Goal: Task Accomplishment & Management: Manage account settings

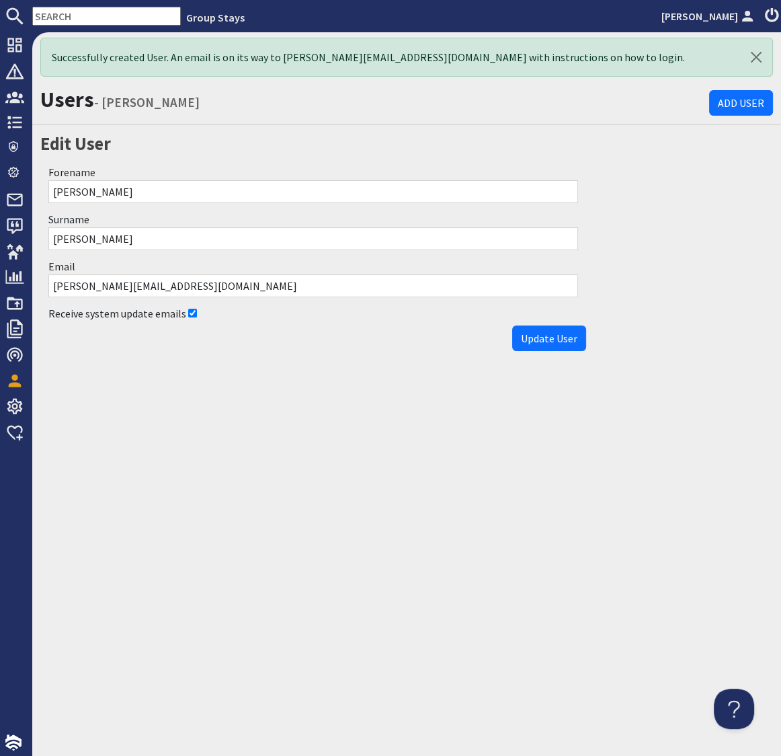
click at [66, 15] on input "text" at bounding box center [106, 16] width 149 height 19
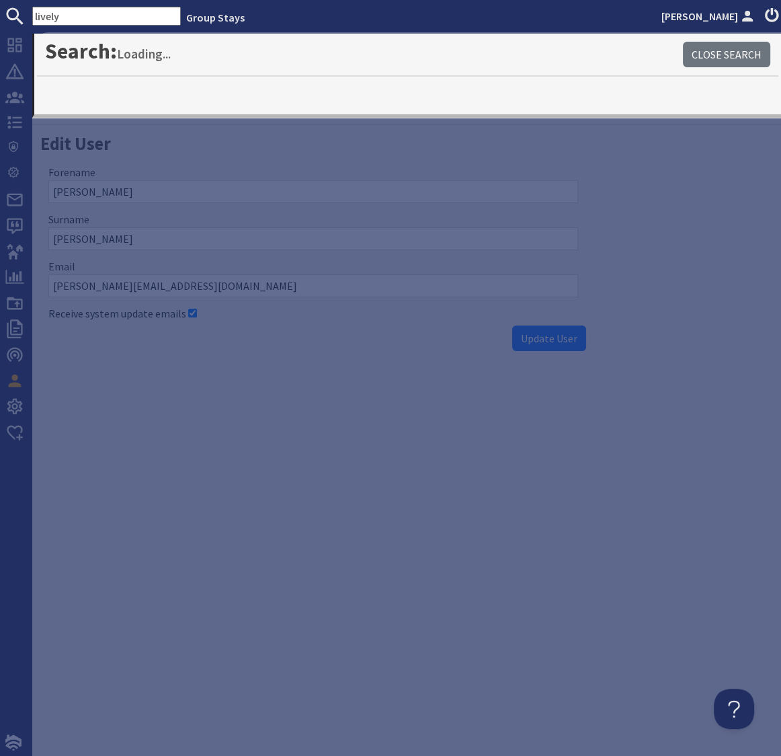
type input "lively"
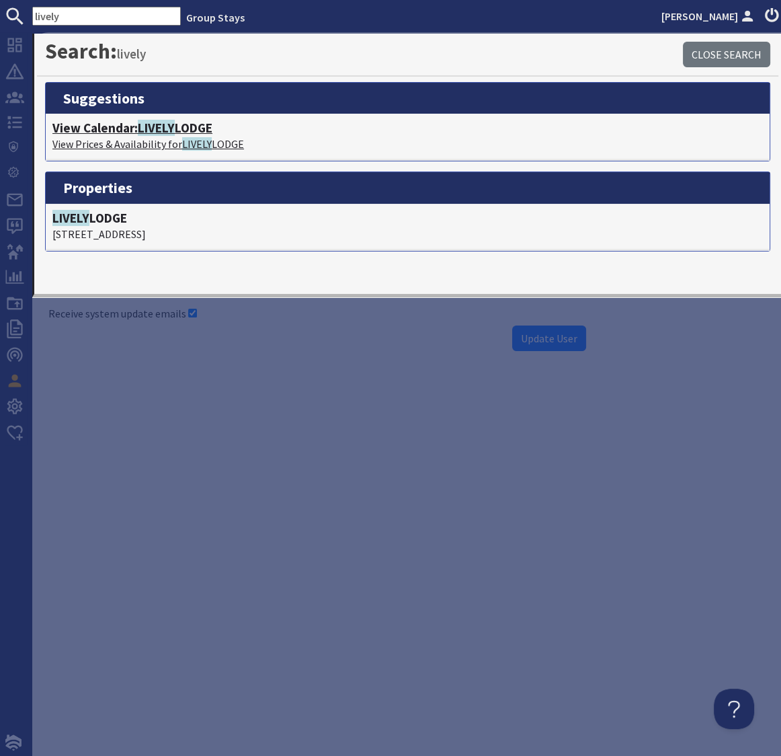
click at [152, 127] on span "LIVELY" at bounding box center [156, 128] width 37 height 16
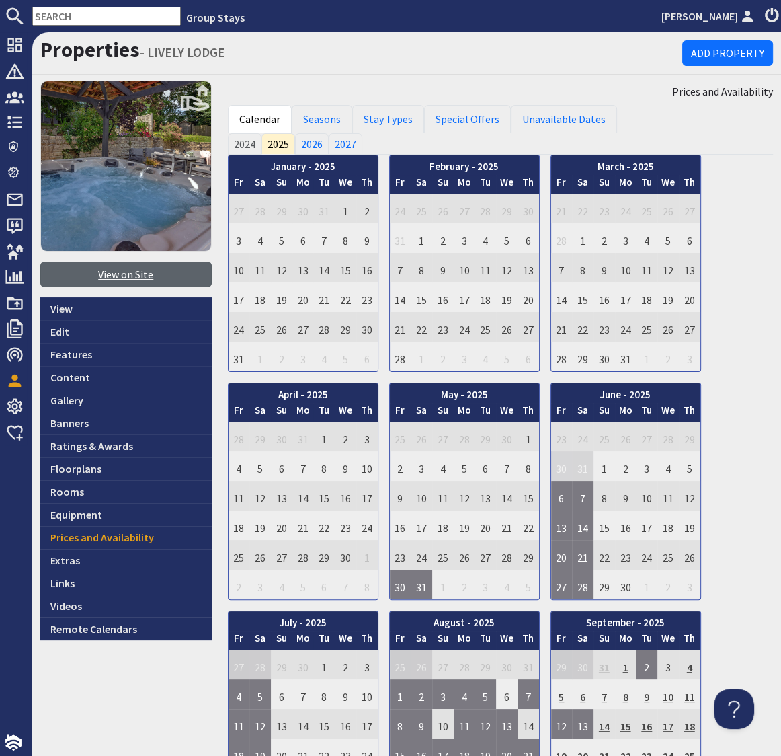
click at [116, 278] on link "View on Site" at bounding box center [125, 275] width 171 height 26
click at [68, 489] on link "Rooms" at bounding box center [125, 491] width 171 height 23
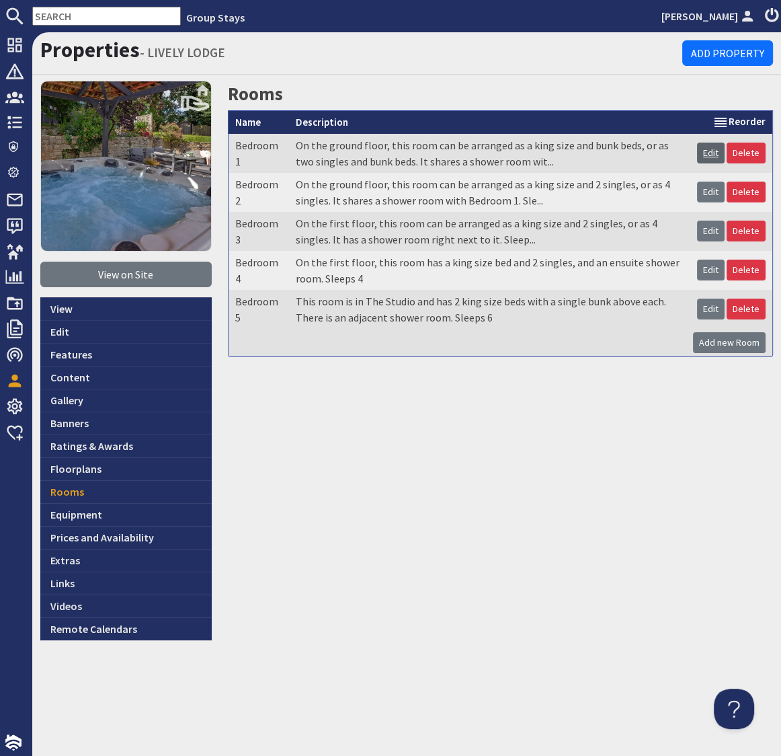
click at [711, 153] on link "Edit" at bounding box center [711, 153] width 28 height 21
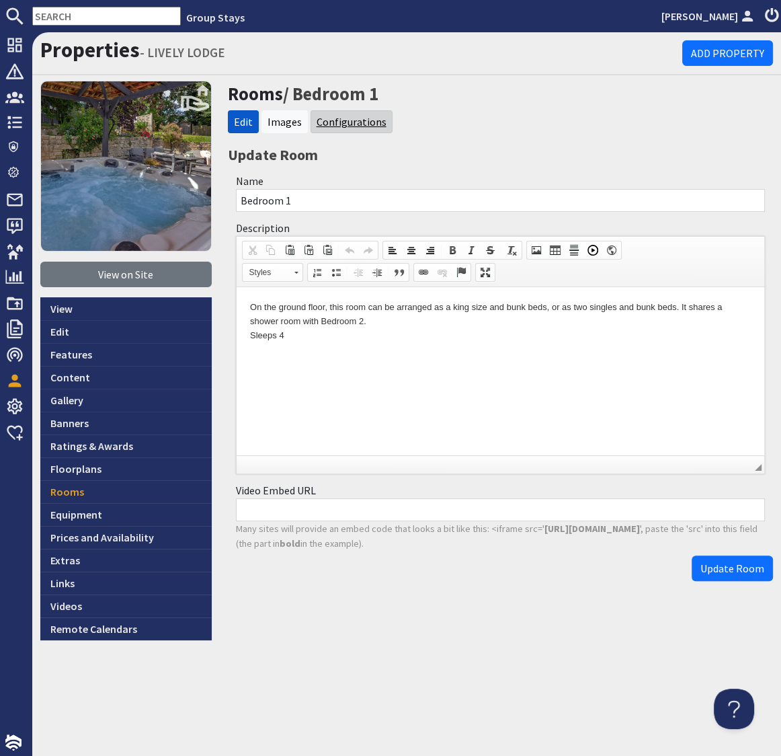
click at [352, 124] on link "Configurations" at bounding box center [352, 121] width 70 height 13
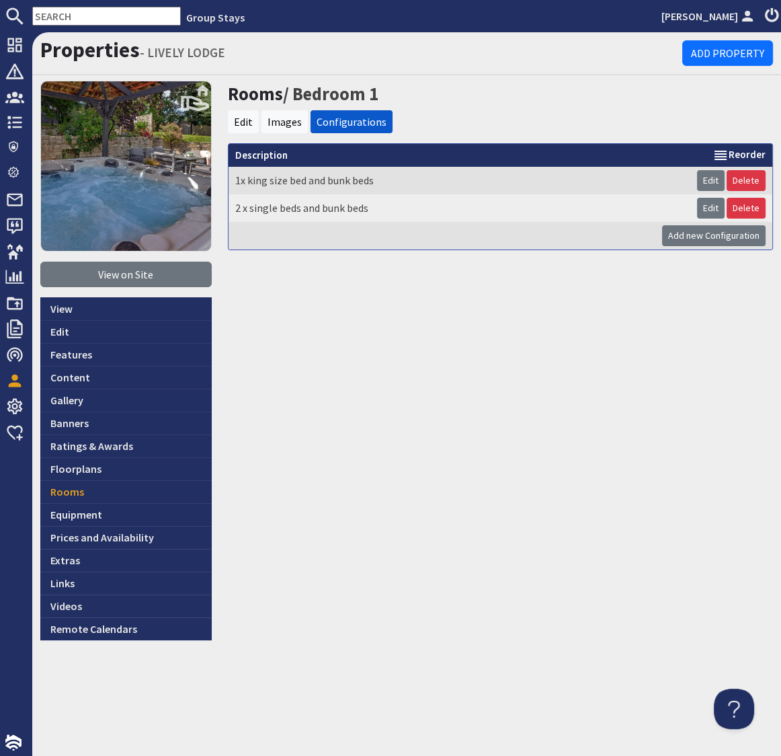
click at [406, 345] on div "Rooms / Bedroom 1 Edit Images Configurations Description Reorder 1x king size b…" at bounding box center [501, 361] width 562 height 560
click at [72, 493] on link "Rooms" at bounding box center [125, 491] width 171 height 23
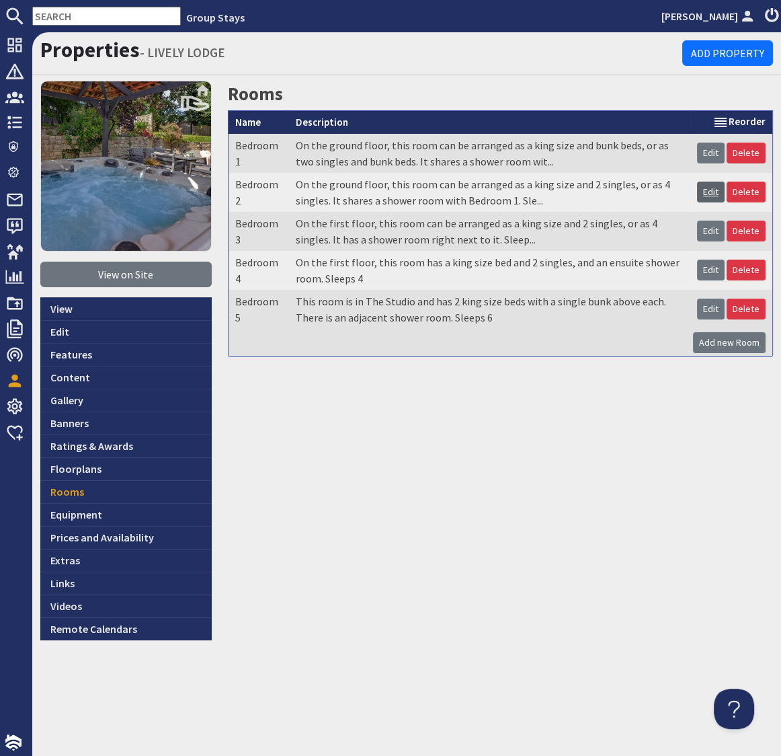
click at [707, 195] on link "Edit" at bounding box center [711, 192] width 28 height 21
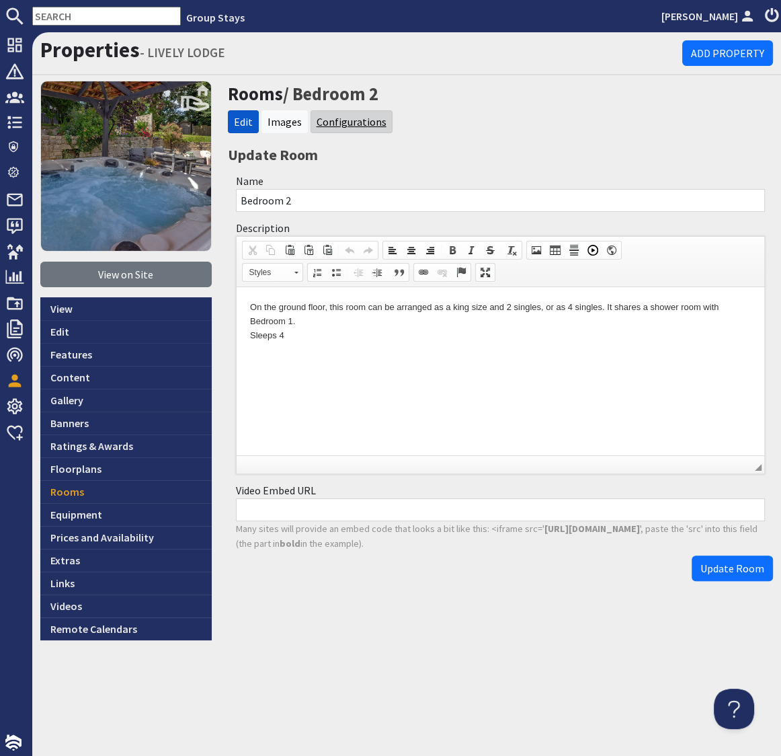
click at [355, 126] on link "Configurations" at bounding box center [352, 121] width 70 height 13
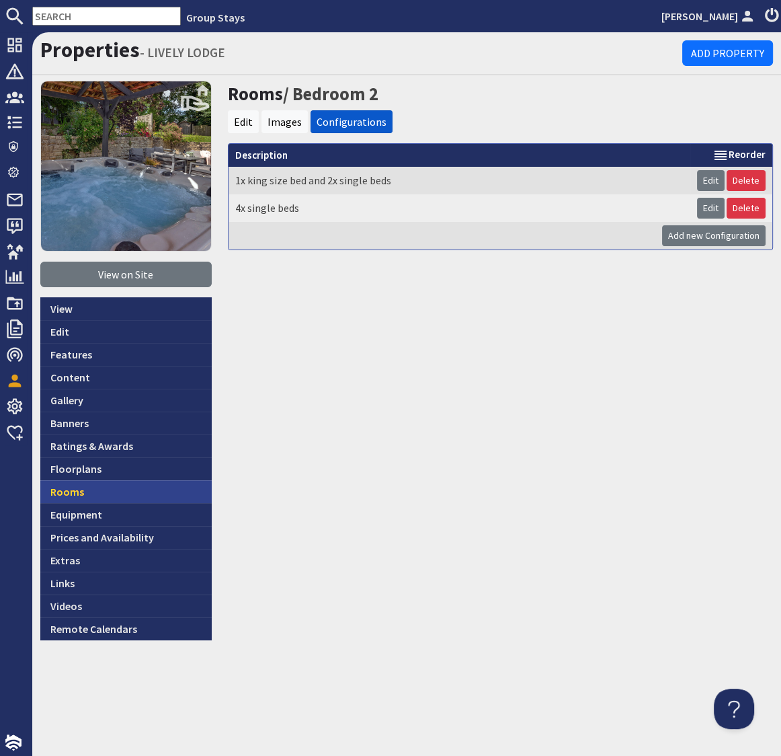
click at [73, 492] on link "Rooms" at bounding box center [125, 491] width 171 height 23
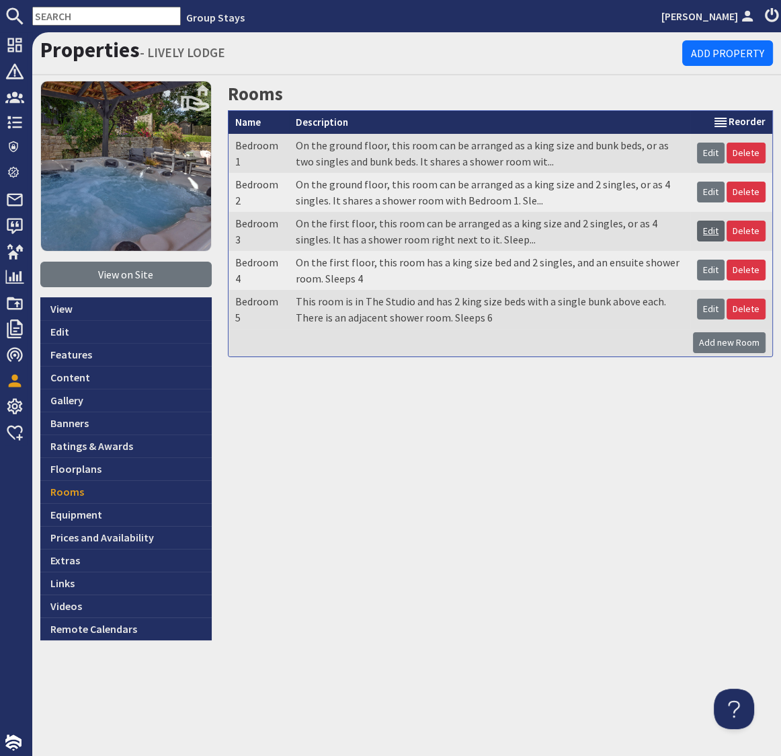
click at [712, 233] on link "Edit" at bounding box center [711, 231] width 28 height 21
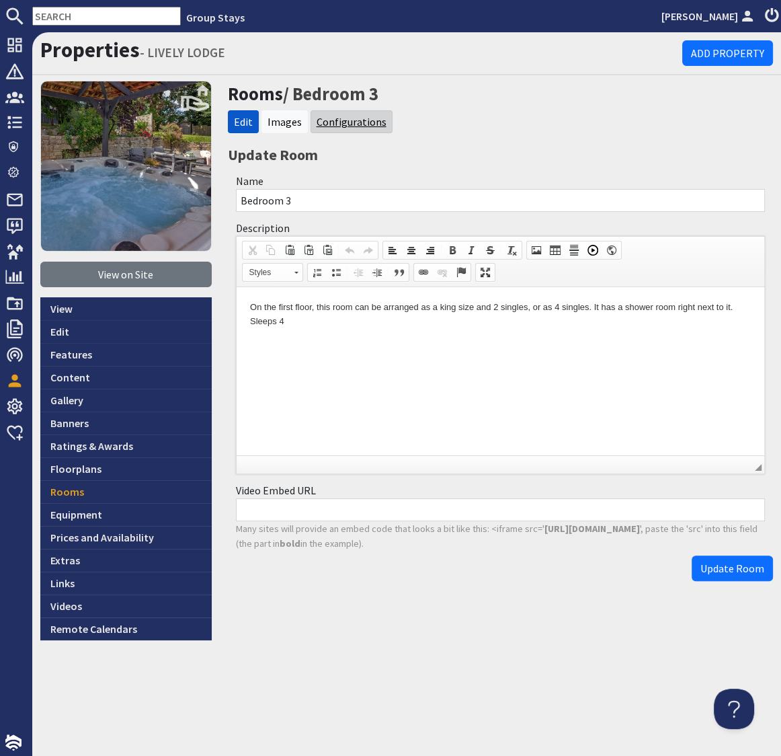
click at [346, 117] on link "Configurations" at bounding box center [352, 121] width 70 height 13
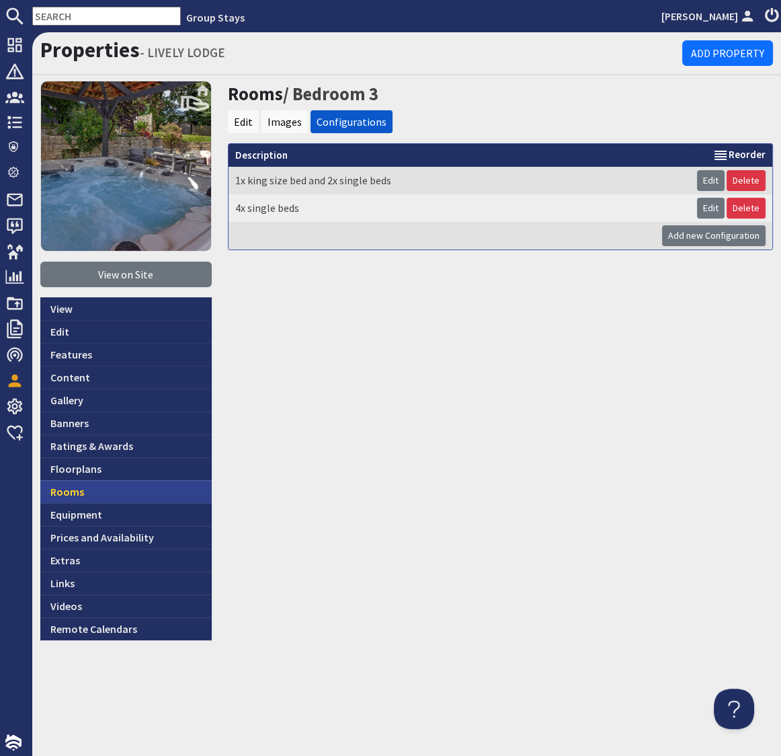
click at [71, 495] on link "Rooms" at bounding box center [125, 491] width 171 height 23
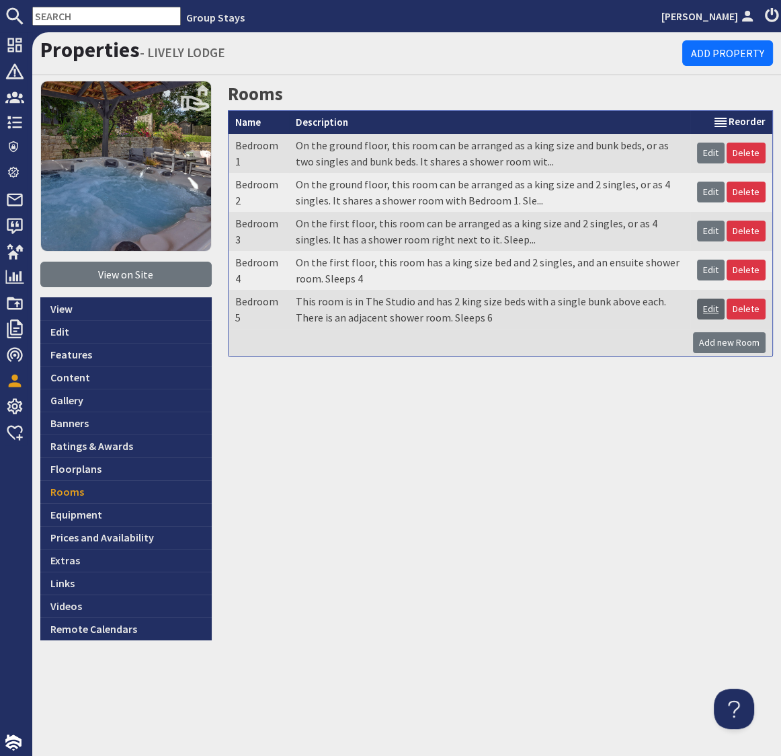
click at [716, 309] on link "Edit" at bounding box center [711, 309] width 28 height 21
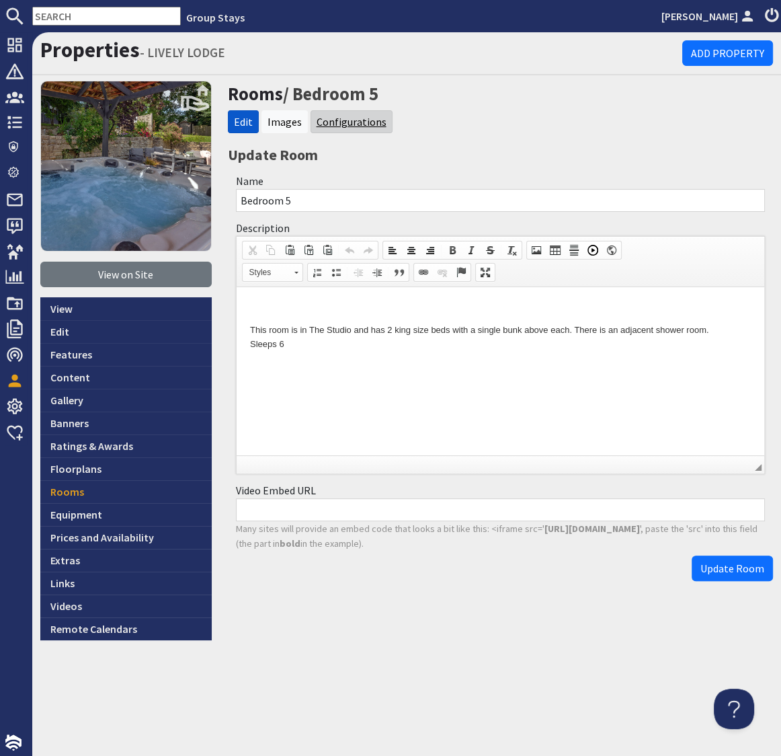
click at [357, 118] on link "Configurations" at bounding box center [352, 121] width 70 height 13
type textarea "<p>&nbsp;</p> <p>This room is in The Studio and has 2 king size beds with a sin…"
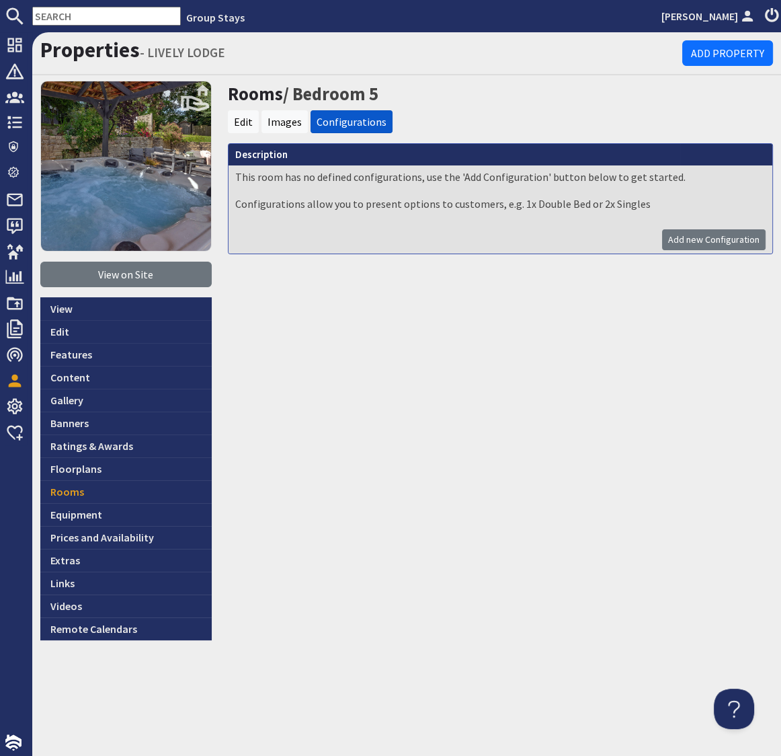
click at [270, 508] on div "Rooms / Bedroom 5 Edit Images Configurations Description This room has no defin…" at bounding box center [501, 361] width 562 height 560
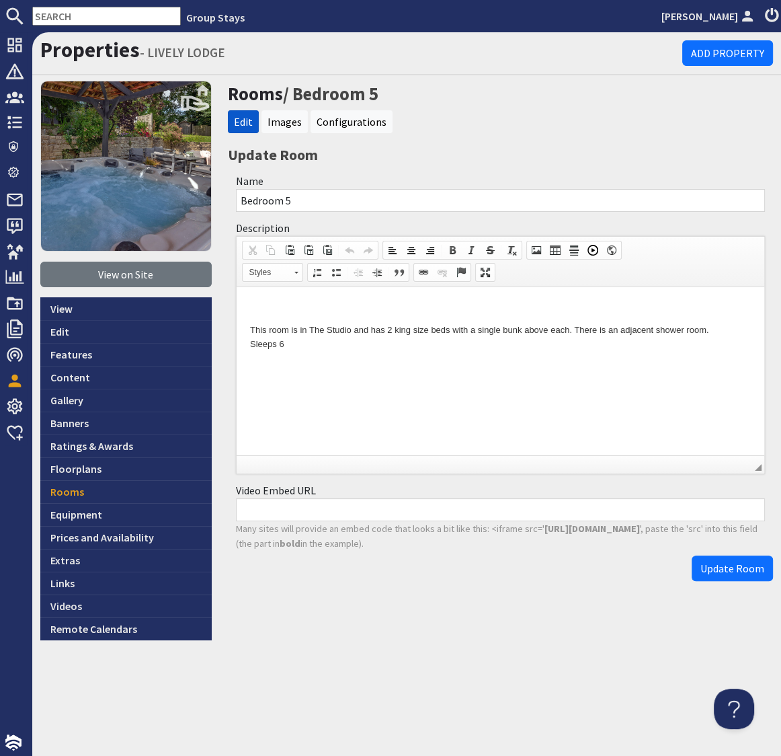
click at [91, 15] on input "text" at bounding box center [106, 16] width 149 height 19
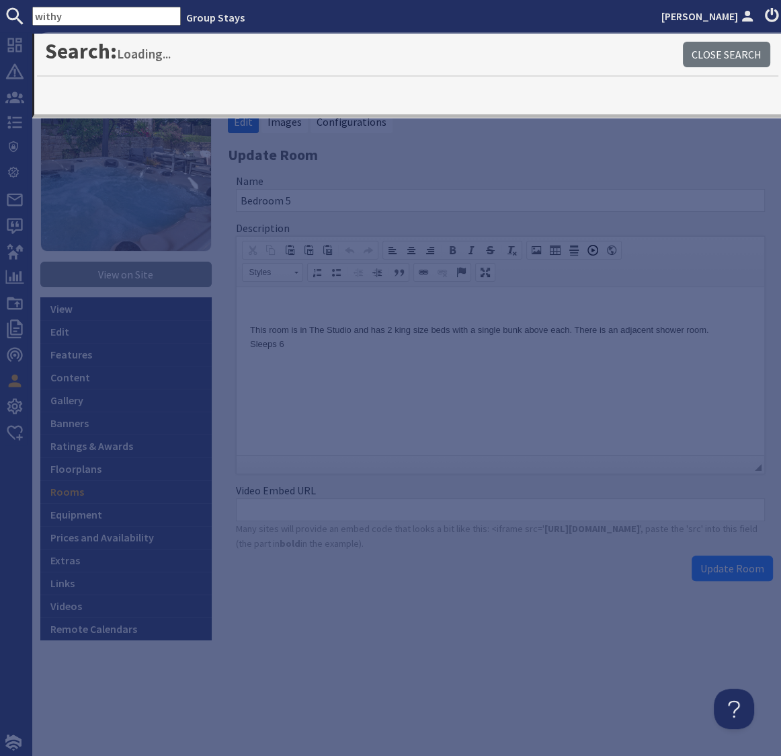
type input "withy"
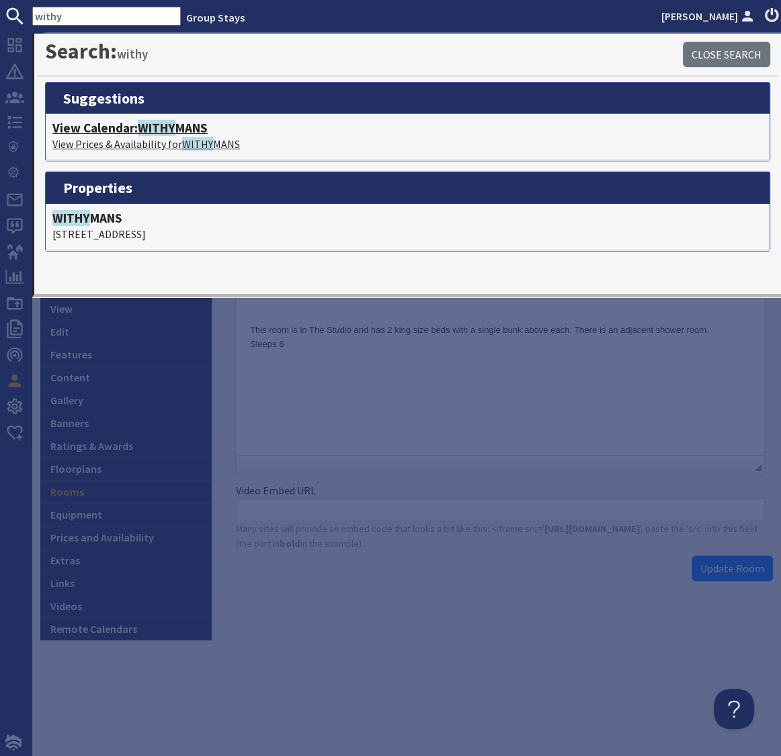
click at [182, 130] on h4 "View Calendar: WITHY MANS" at bounding box center [407, 127] width 711 height 15
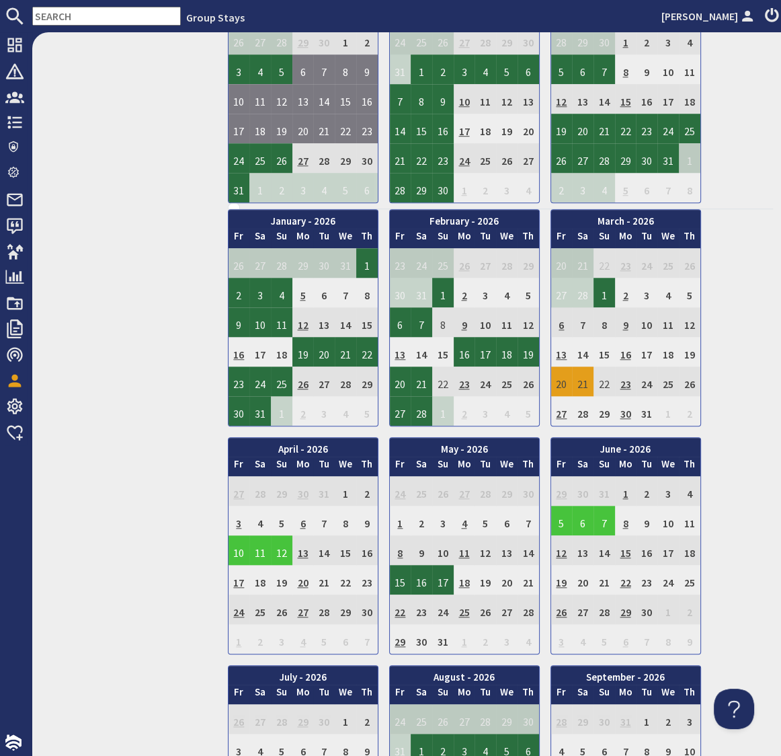
scroll to position [856, 0]
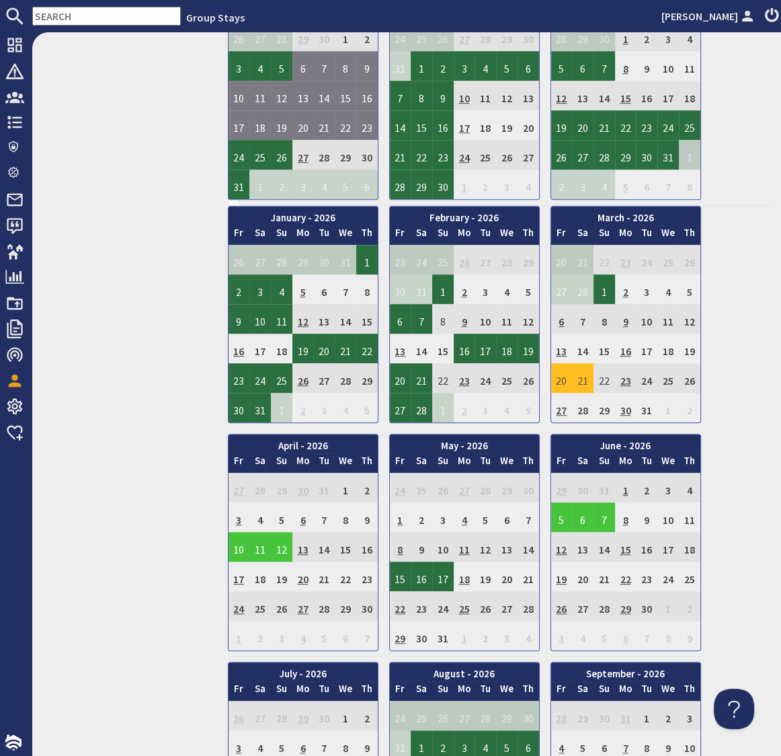
click at [580, 372] on td "21" at bounding box center [583, 378] width 22 height 30
click at [580, 432] on link "View booking" at bounding box center [574, 433] width 71 height 14
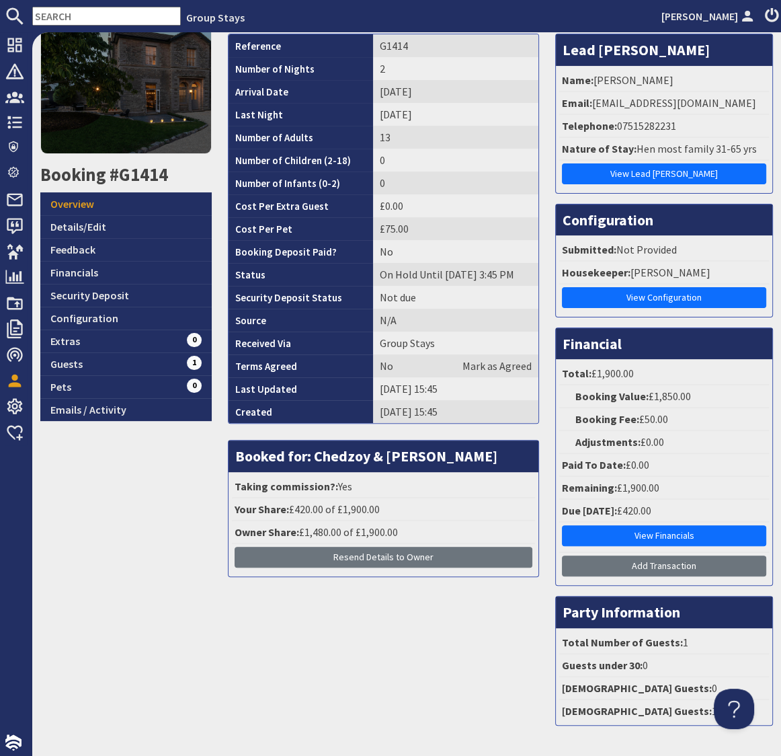
scroll to position [175, 0]
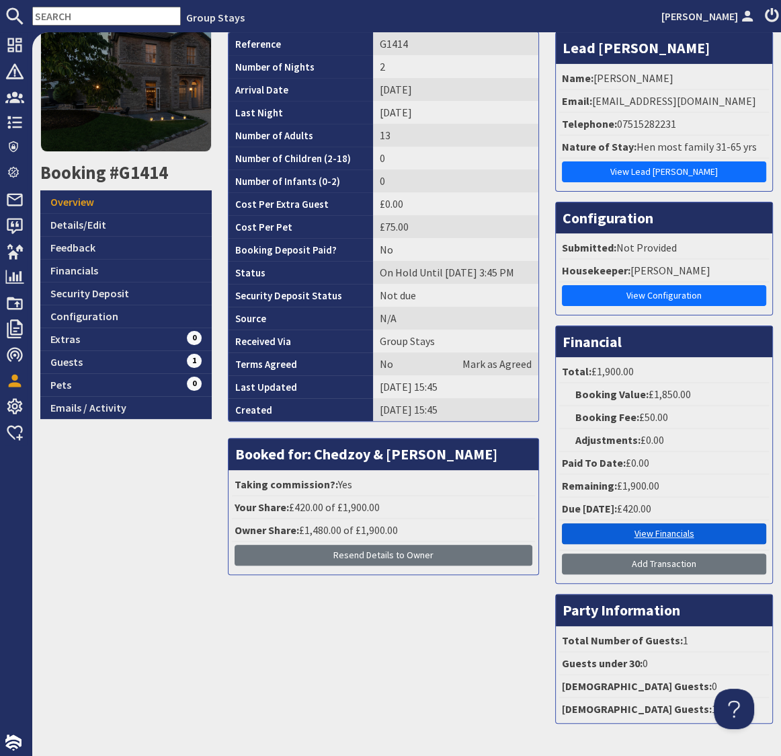
click at [666, 531] on link "View Financials" at bounding box center [664, 533] width 204 height 21
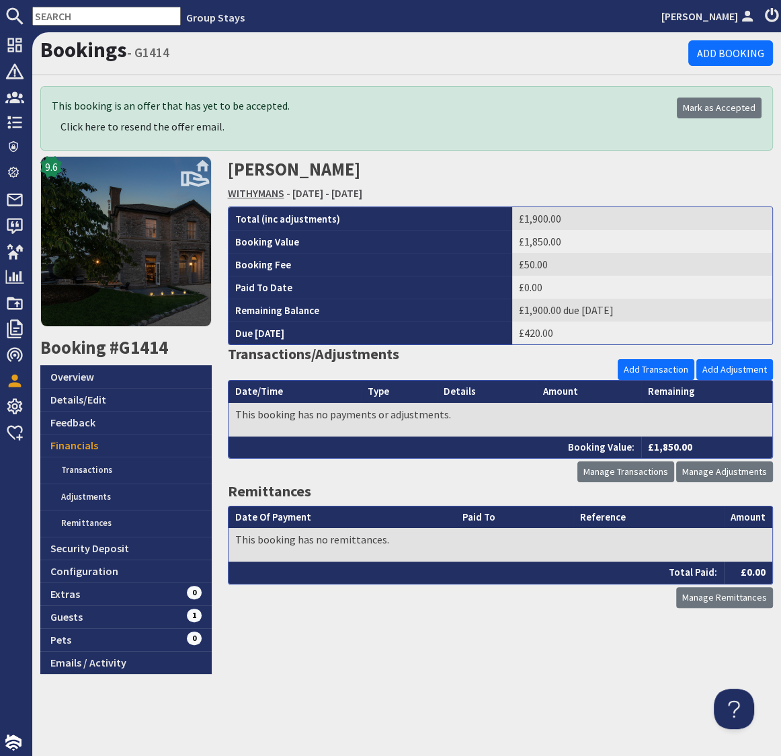
click at [254, 192] on link "WITHYMANS" at bounding box center [256, 192] width 56 height 13
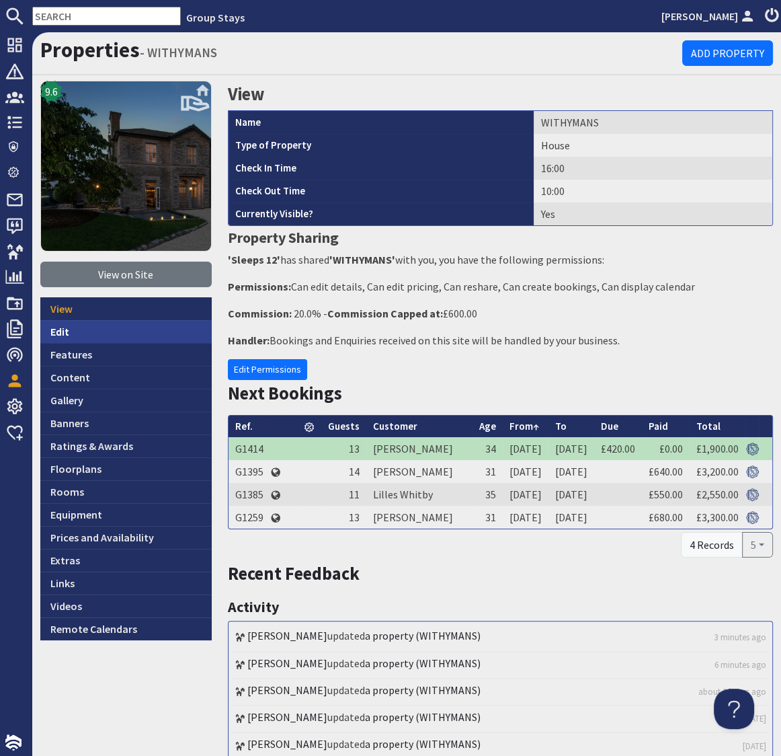
click at [52, 333] on link "Edit" at bounding box center [125, 331] width 171 height 23
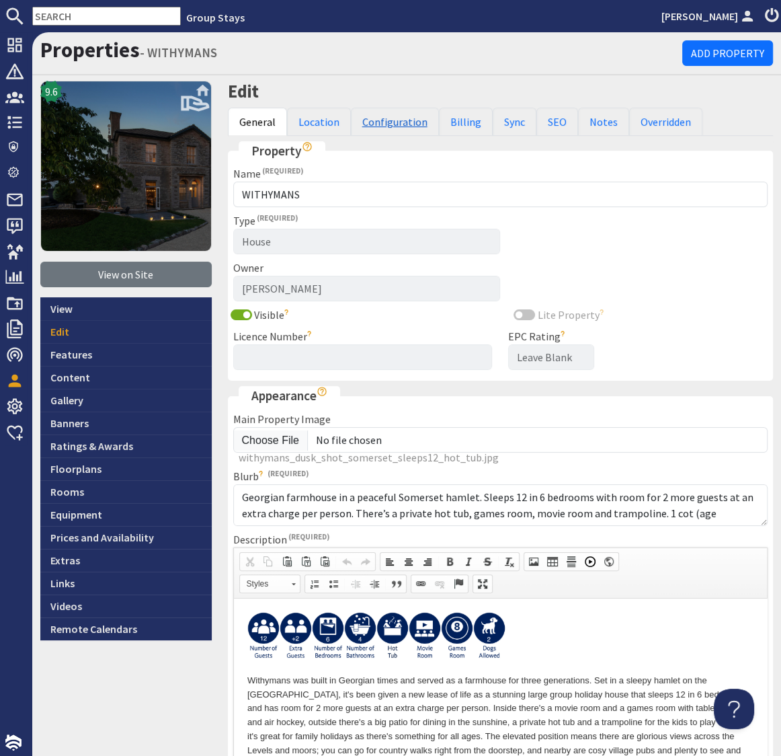
click at [387, 120] on link "Configuration" at bounding box center [395, 122] width 88 height 28
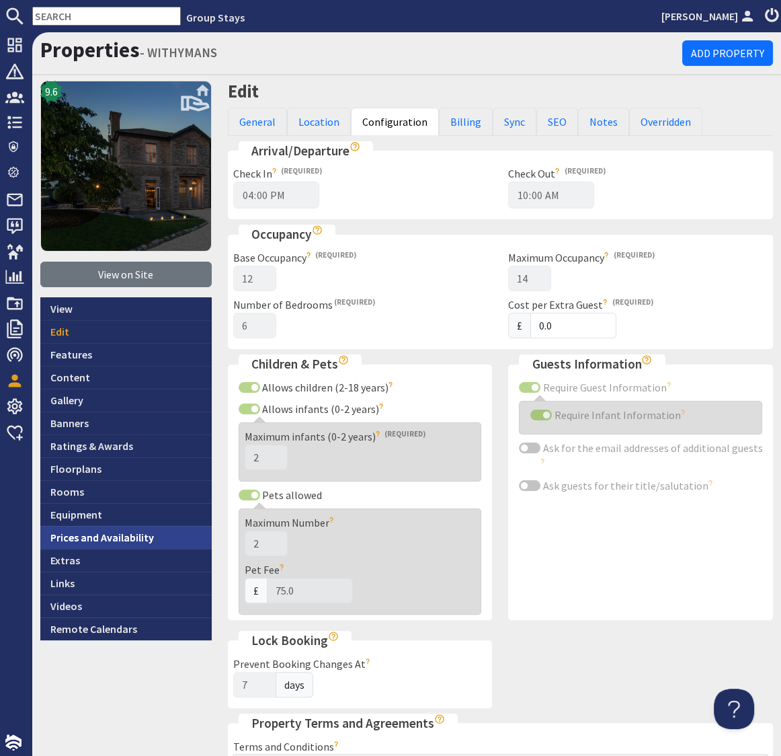
click at [119, 535] on link "Prices and Availability" at bounding box center [125, 537] width 171 height 23
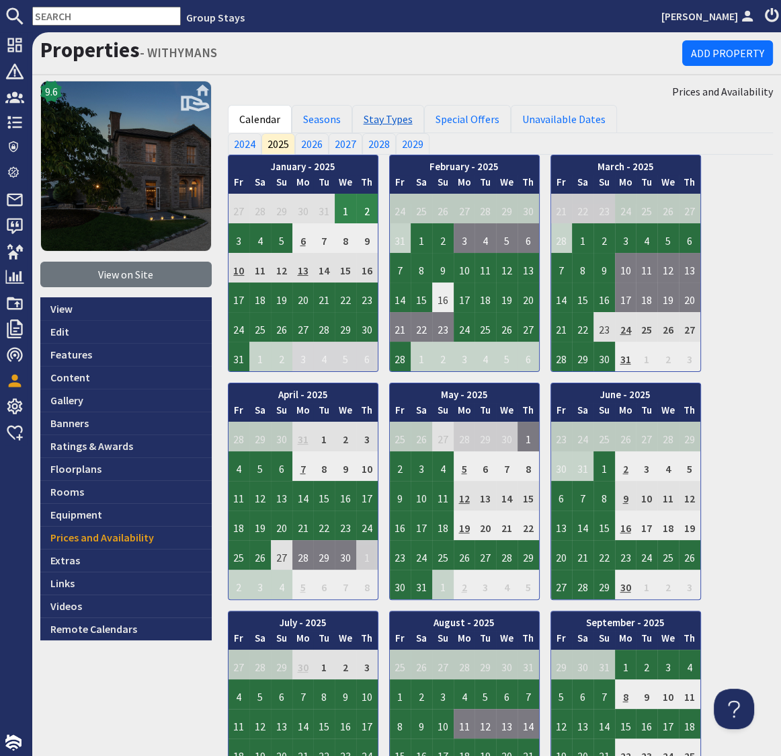
click at [404, 124] on link "Stay Types" at bounding box center [388, 119] width 72 height 28
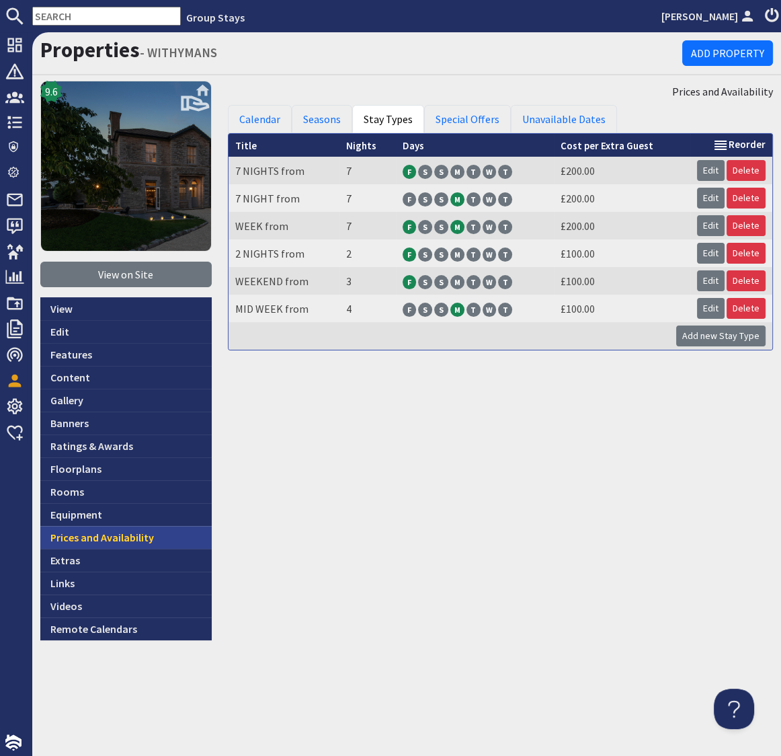
click at [127, 536] on link "Prices and Availability" at bounding box center [125, 537] width 171 height 23
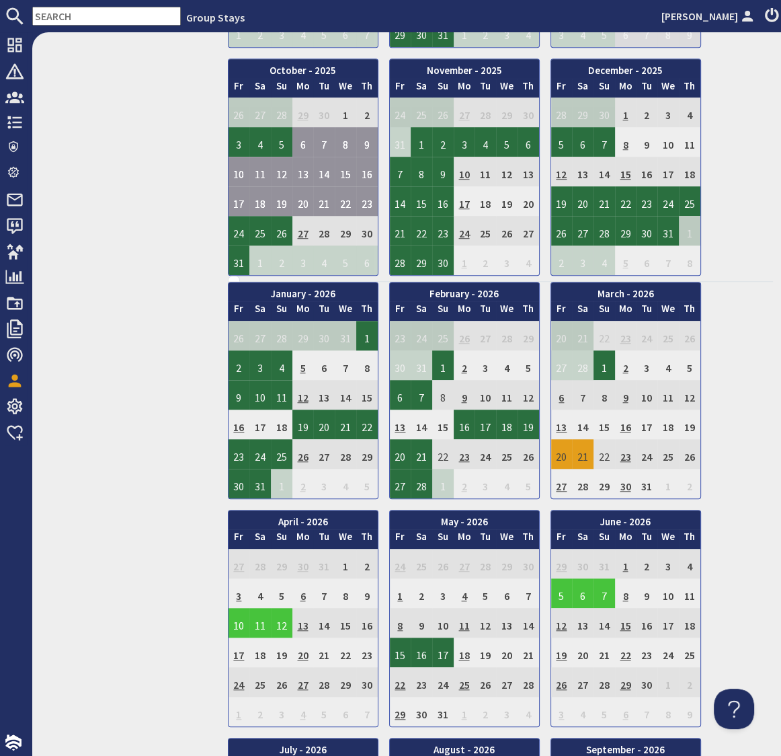
scroll to position [797, 0]
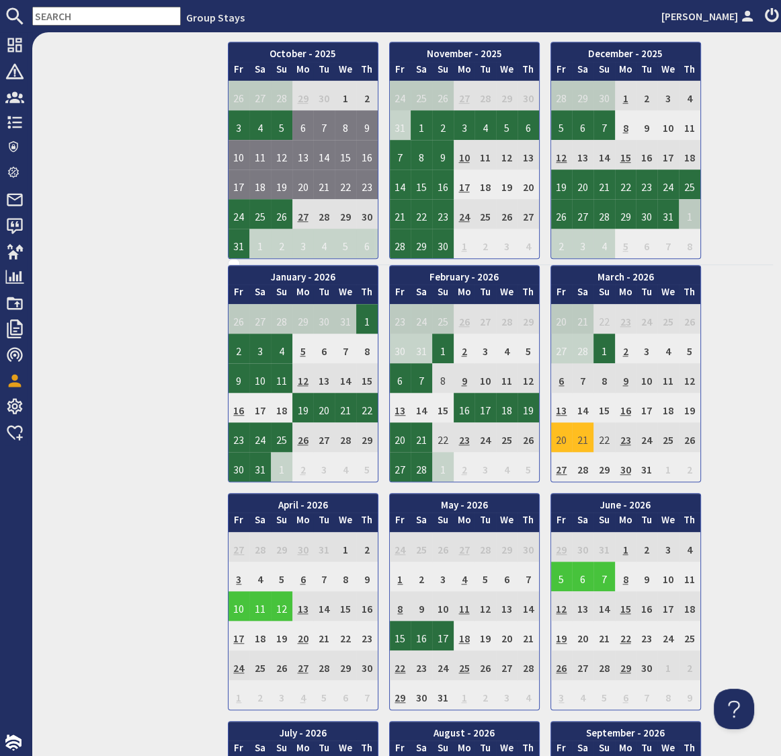
click at [585, 432] on td "21" at bounding box center [583, 437] width 22 height 30
click at [586, 518] on link "Clear selection" at bounding box center [574, 515] width 70 height 14
click at [564, 403] on td "13" at bounding box center [562, 408] width 22 height 30
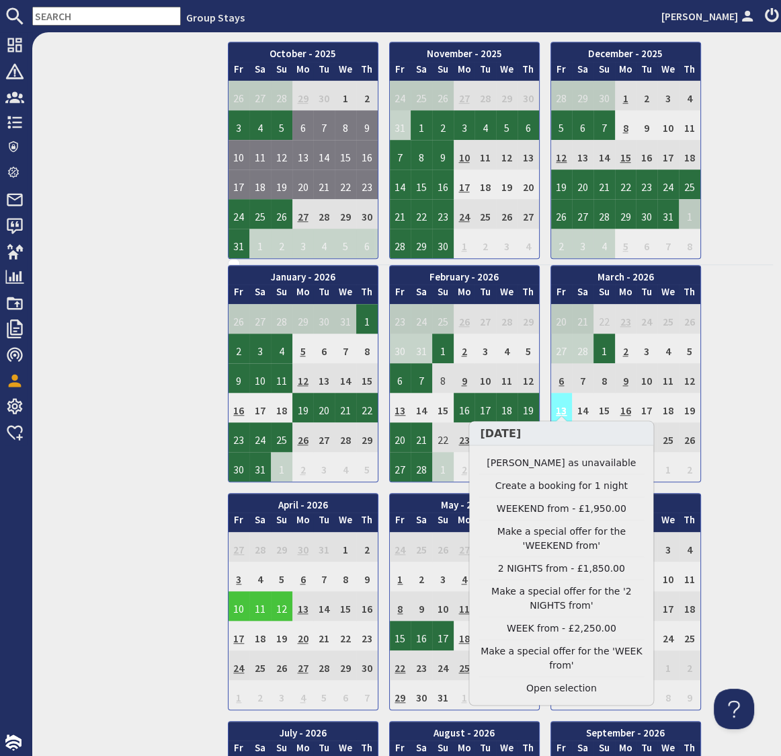
click at [563, 403] on td "13" at bounding box center [562, 408] width 22 height 30
click at [569, 689] on link "Clear selection" at bounding box center [561, 688] width 165 height 14
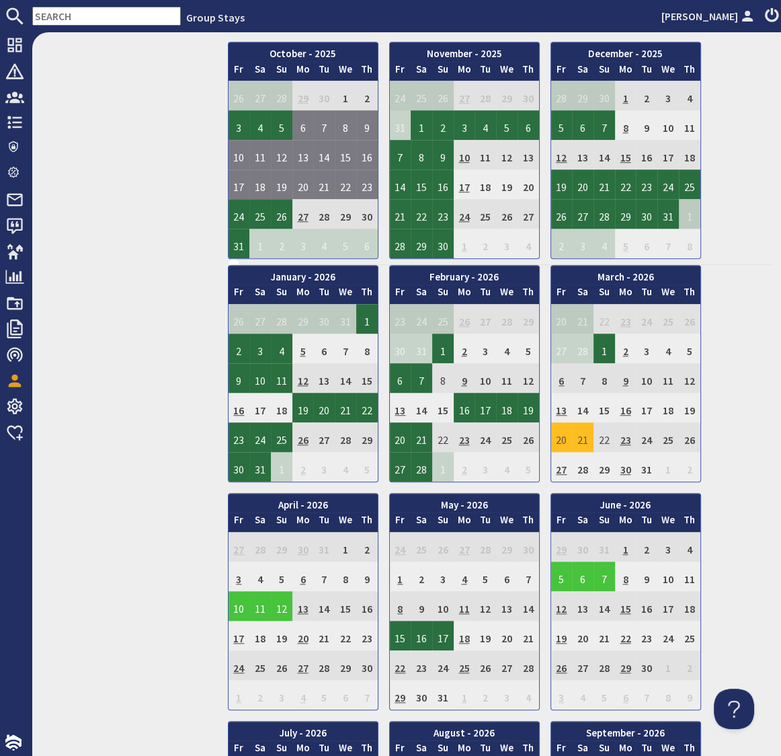
click at [581, 434] on td "21" at bounding box center [583, 437] width 22 height 30
click at [580, 491] on link "View booking" at bounding box center [574, 492] width 71 height 14
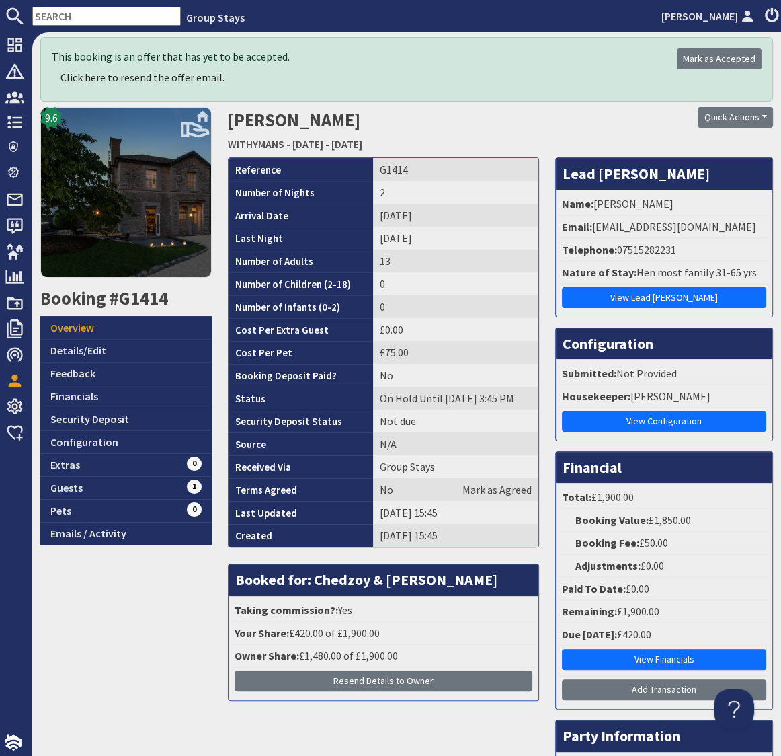
scroll to position [54, 0]
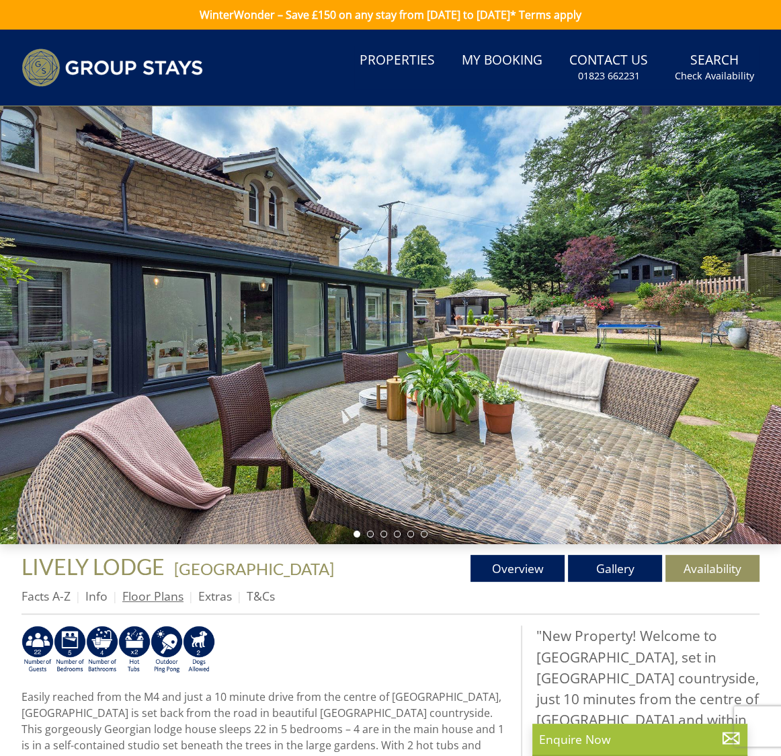
click at [165, 601] on link "Floor Plans" at bounding box center [152, 596] width 61 height 16
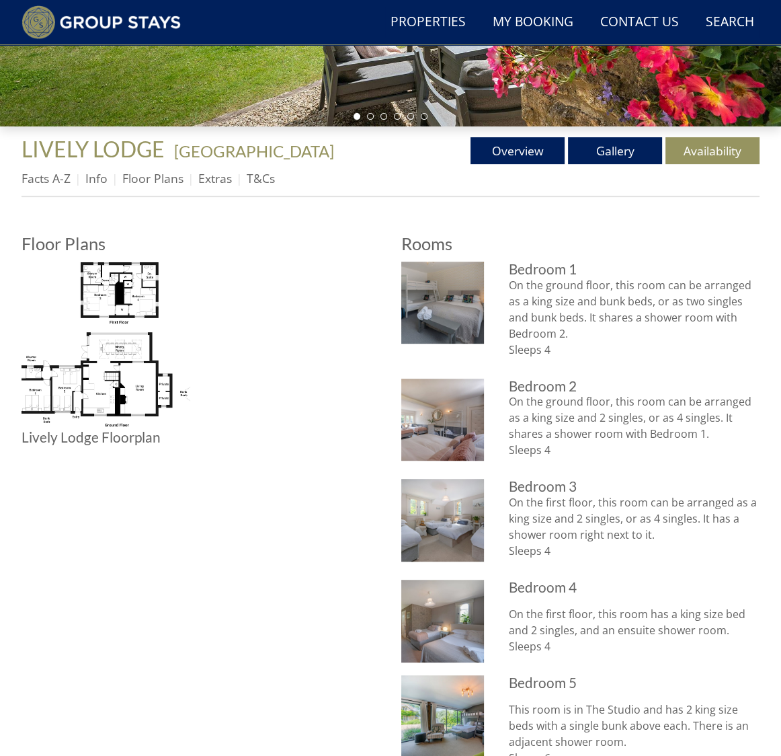
scroll to position [435, 0]
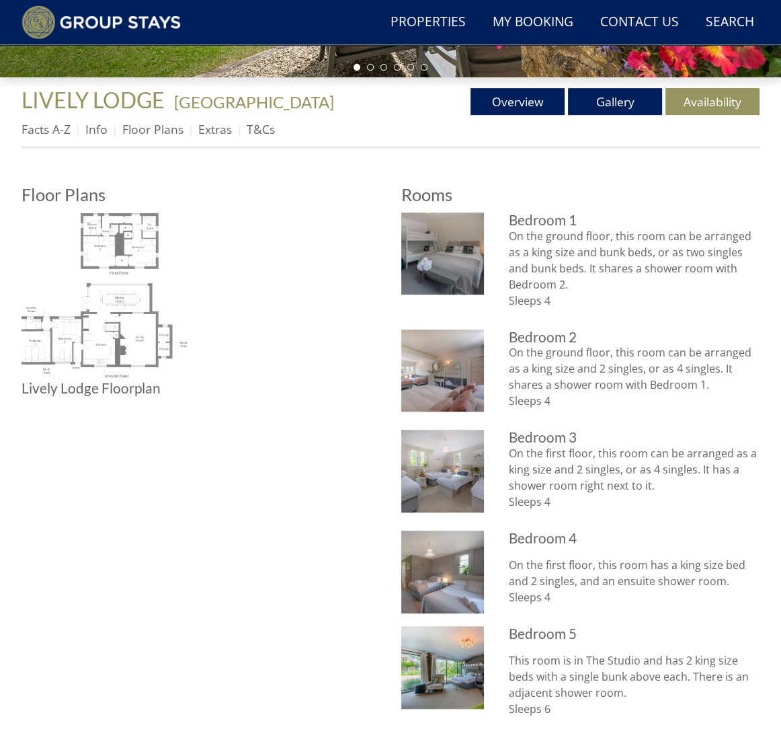
click at [141, 239] on img at bounding box center [106, 296] width 169 height 169
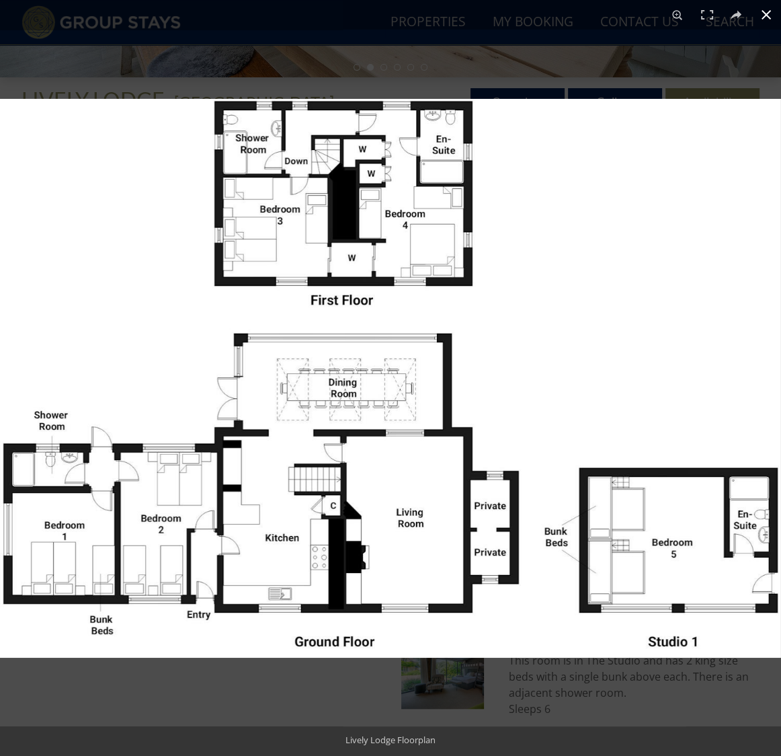
click at [764, 14] on button at bounding box center [767, 15] width 30 height 30
